Goal: Task Accomplishment & Management: Complete application form

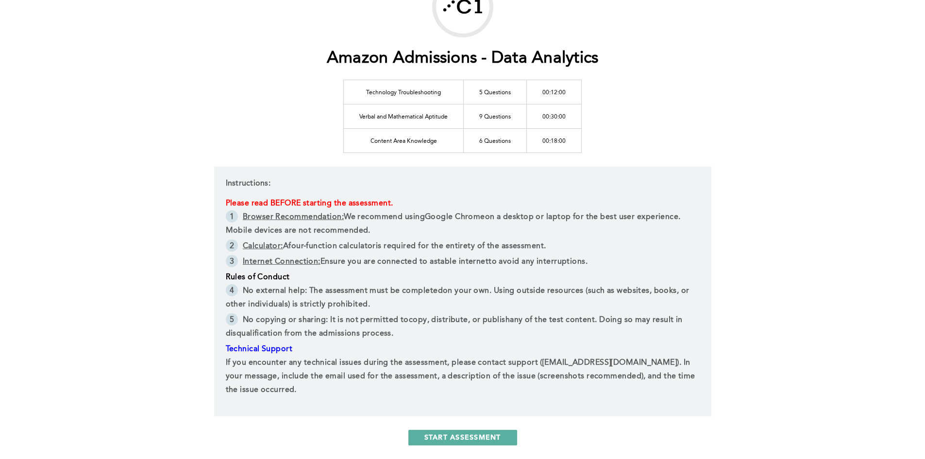
scroll to position [97, 0]
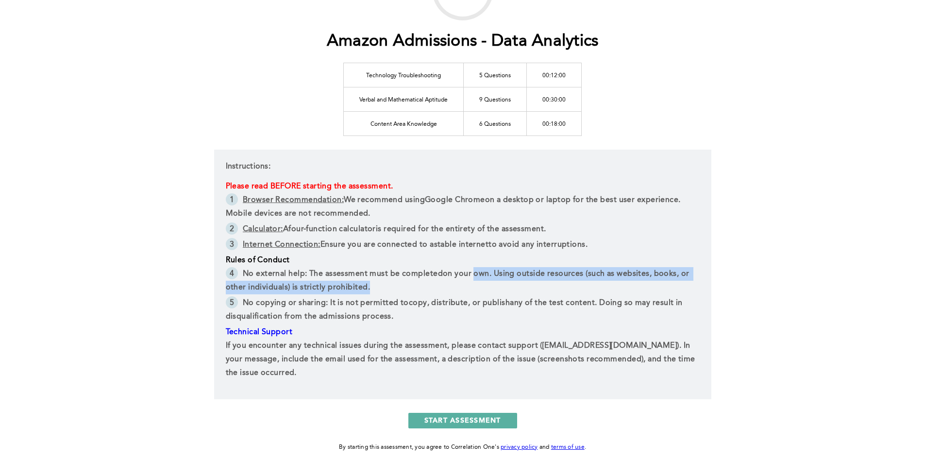
drag, startPoint x: 476, startPoint y: 270, endPoint x: 488, endPoint y: 285, distance: 19.0
click at [488, 285] on li "No external help : The assessment must be completed on your own . Using outside…" at bounding box center [463, 281] width 474 height 29
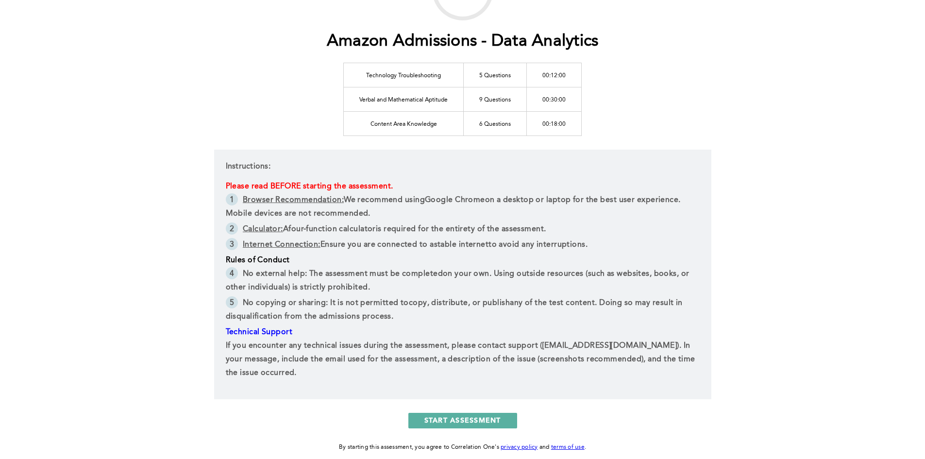
drag, startPoint x: 417, startPoint y: 290, endPoint x: 423, endPoint y: 314, distance: 24.5
click at [423, 314] on ul "No external help : The assessment must be completed on your own . Using outside…" at bounding box center [463, 296] width 474 height 58
click at [423, 314] on li "No copying or sharing : It is not permitted to copy, distribute, or publish any…" at bounding box center [463, 310] width 474 height 29
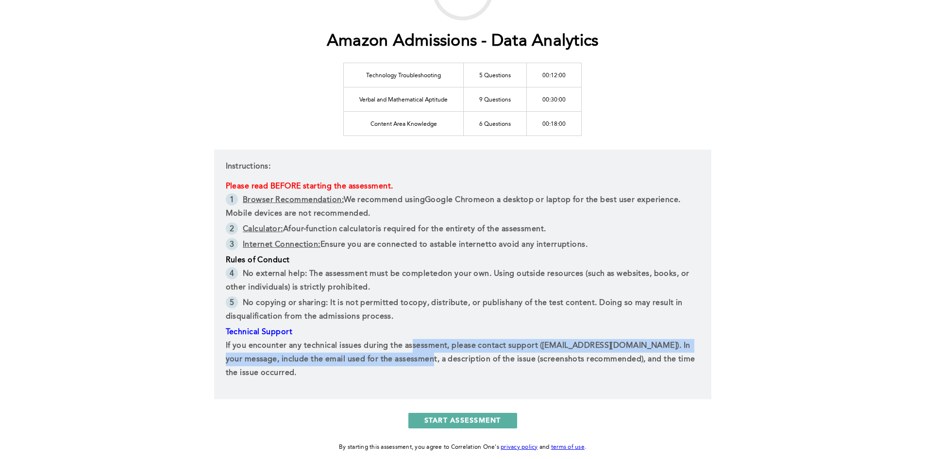
drag, startPoint x: 406, startPoint y: 365, endPoint x: 416, endPoint y: 347, distance: 20.2
click at [416, 348] on p "If you encounter any technical issues during the assessment, please contact sup…" at bounding box center [463, 359] width 474 height 41
click at [417, 346] on p "If you encounter any technical issues during the assessment, please contact sup…" at bounding box center [463, 359] width 474 height 41
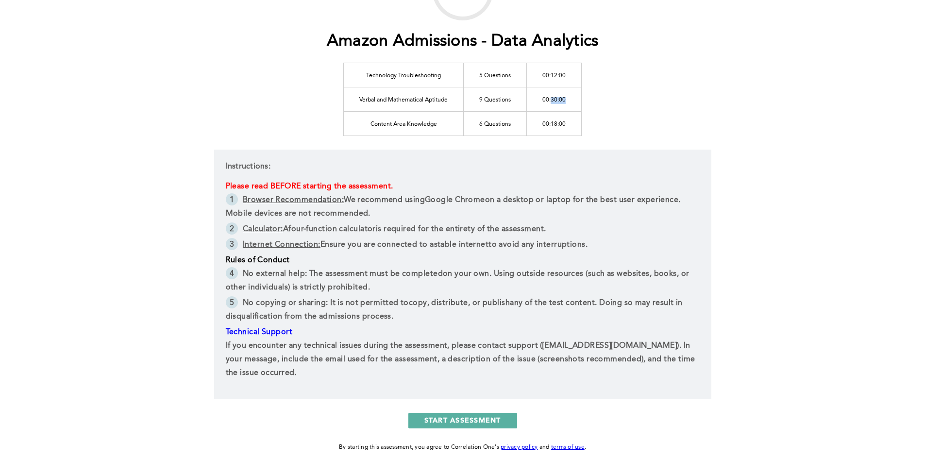
drag, startPoint x: 550, startPoint y: 102, endPoint x: 565, endPoint y: 101, distance: 14.6
click at [565, 101] on td "00:30:00" at bounding box center [554, 99] width 55 height 24
drag, startPoint x: 573, startPoint y: 100, endPoint x: 539, endPoint y: 101, distance: 34.0
click at [539, 101] on td "00:30:00" at bounding box center [554, 99] width 55 height 24
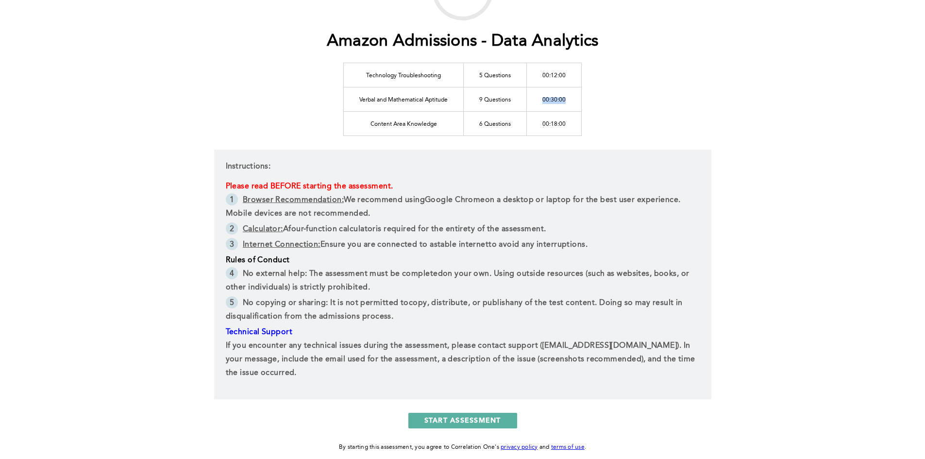
click at [539, 101] on td "00:30:00" at bounding box center [554, 99] width 55 height 24
drag, startPoint x: 536, startPoint y: 74, endPoint x: 576, endPoint y: 124, distance: 63.6
click at [576, 124] on tbody "Technology Troubleshooting 5 Questions 00:12:00 Verbal and Mathematical Aptitud…" at bounding box center [463, 99] width 238 height 73
click at [576, 124] on td "00:18:00" at bounding box center [554, 123] width 55 height 24
drag, startPoint x: 559, startPoint y: 103, endPoint x: 541, endPoint y: 68, distance: 38.9
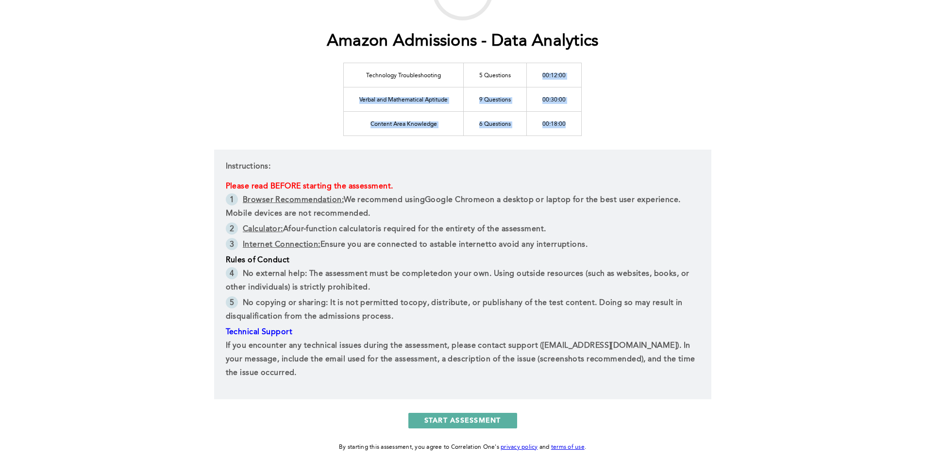
click at [541, 68] on tbody "Technology Troubleshooting 5 Questions 00:12:00 Verbal and Mathematical Aptitud…" at bounding box center [463, 99] width 238 height 73
click at [541, 68] on td "00:12:00" at bounding box center [554, 75] width 55 height 24
